Goal: Navigation & Orientation: Find specific page/section

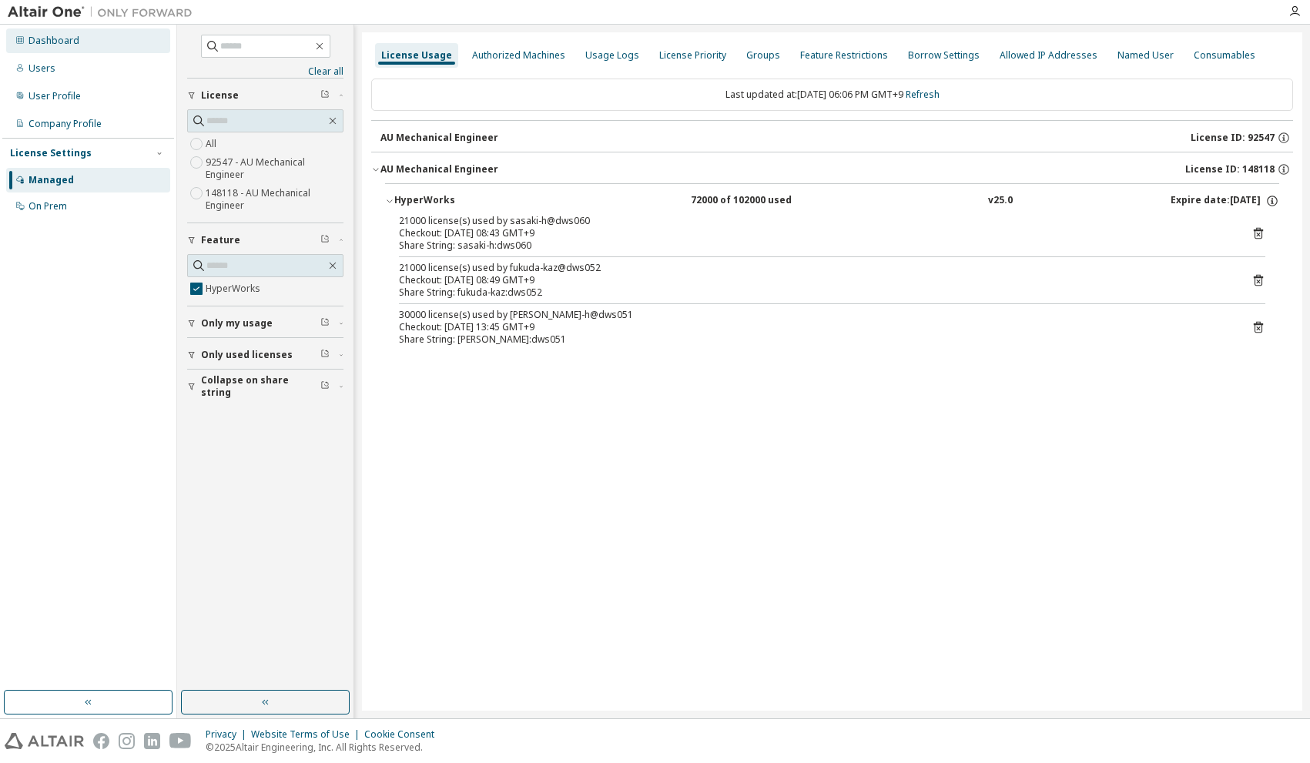
click at [62, 44] on div "Dashboard" at bounding box center [53, 41] width 51 height 12
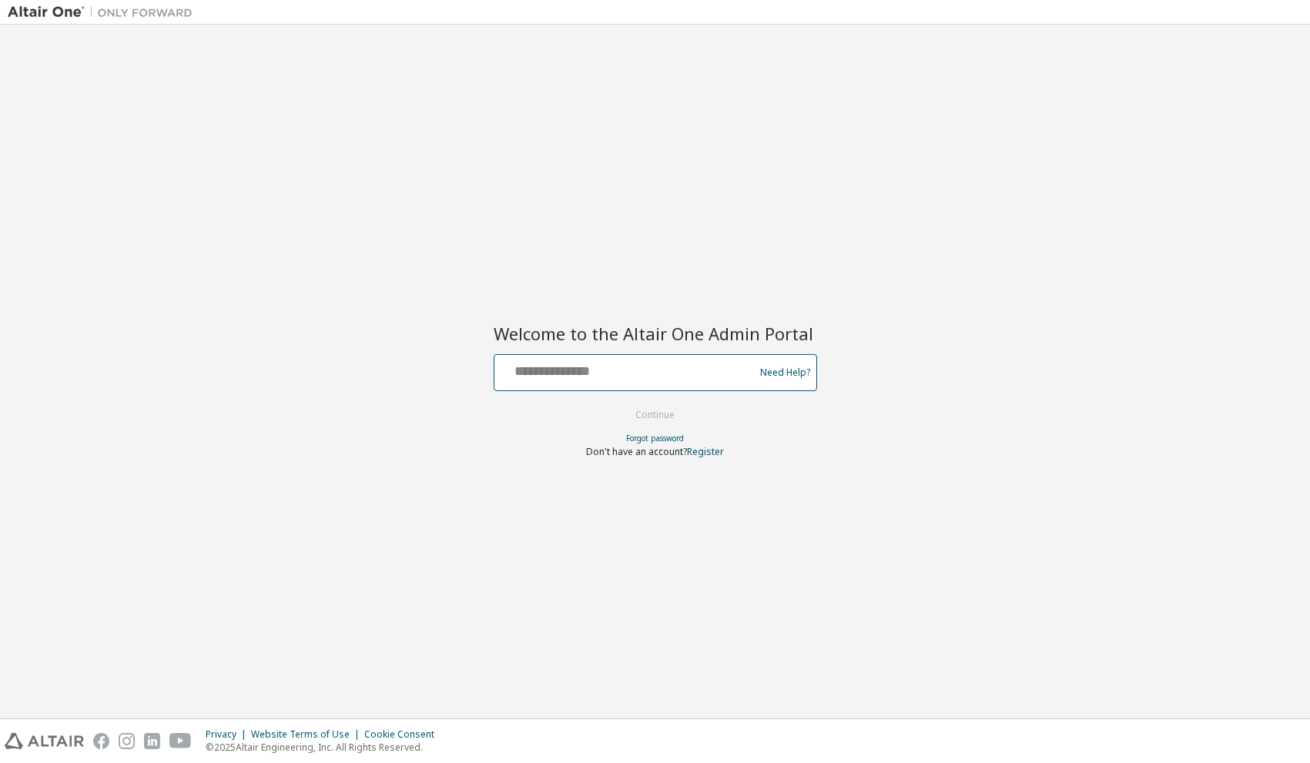
click at [581, 375] on input "text" at bounding box center [626, 369] width 252 height 22
type input "**********"
click at [634, 414] on button "Continue" at bounding box center [655, 414] width 72 height 23
